Goal: Navigation & Orientation: Find specific page/section

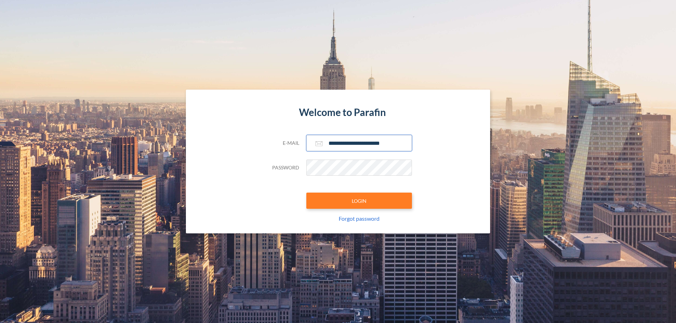
type input "**********"
click at [359, 201] on button "LOGIN" at bounding box center [359, 201] width 106 height 16
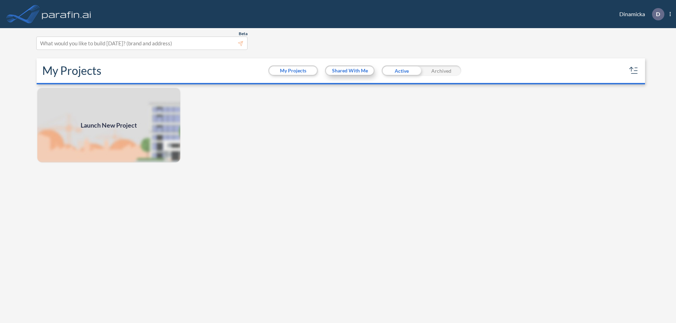
scroll to position [2, 0]
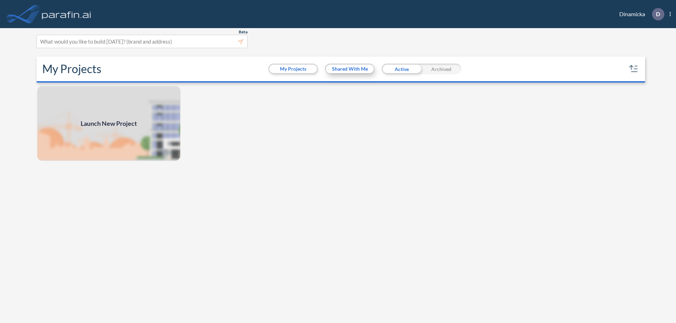
click at [349, 69] on button "Shared With Me" at bounding box center [350, 69] width 48 height 8
